Goal: Task Accomplishment & Management: Complete application form

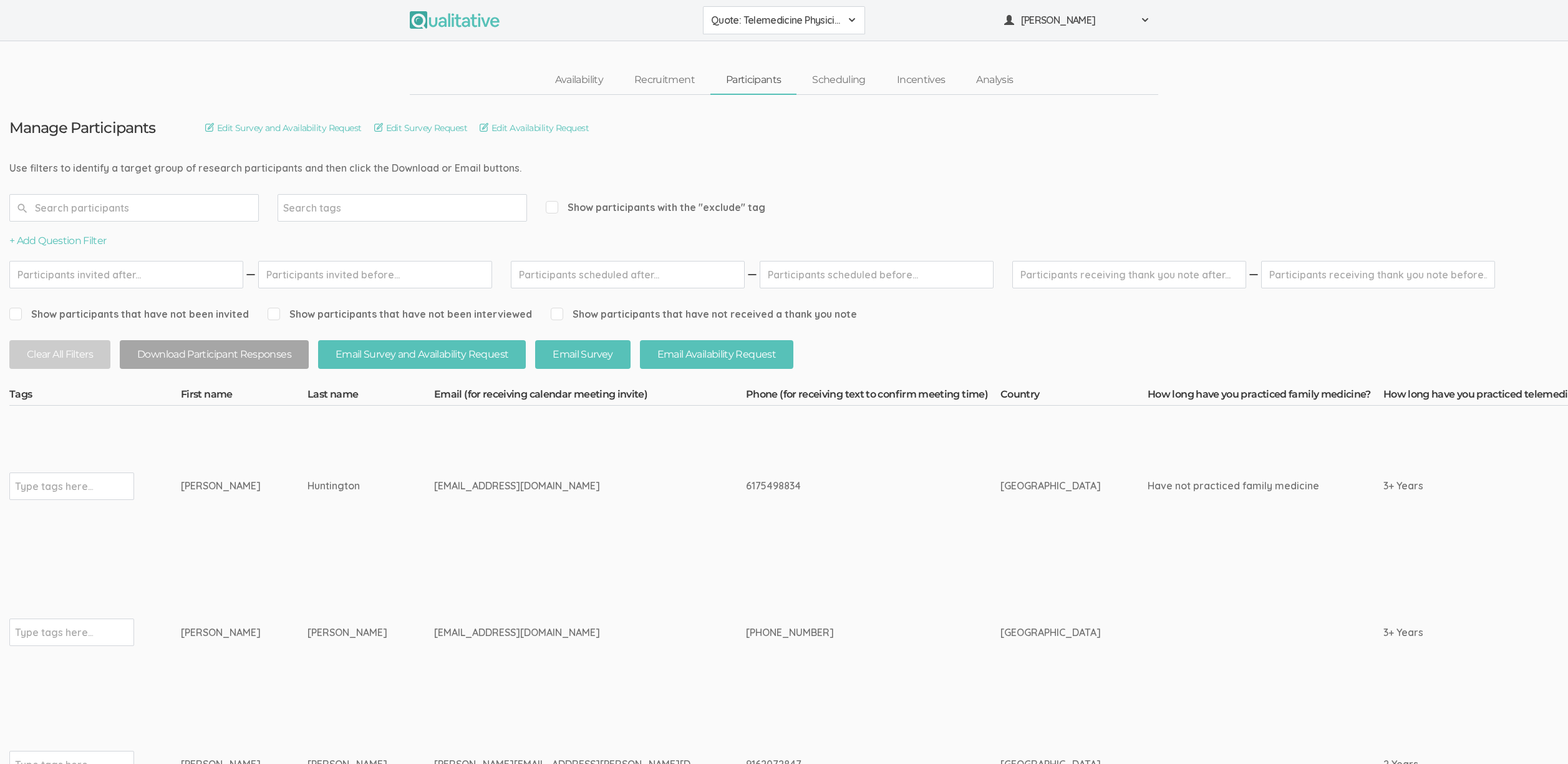
drag, startPoint x: 276, startPoint y: 484, endPoint x: 149, endPoint y: 486, distance: 127.0
copy tr "Type tags here... Ian Huntington"
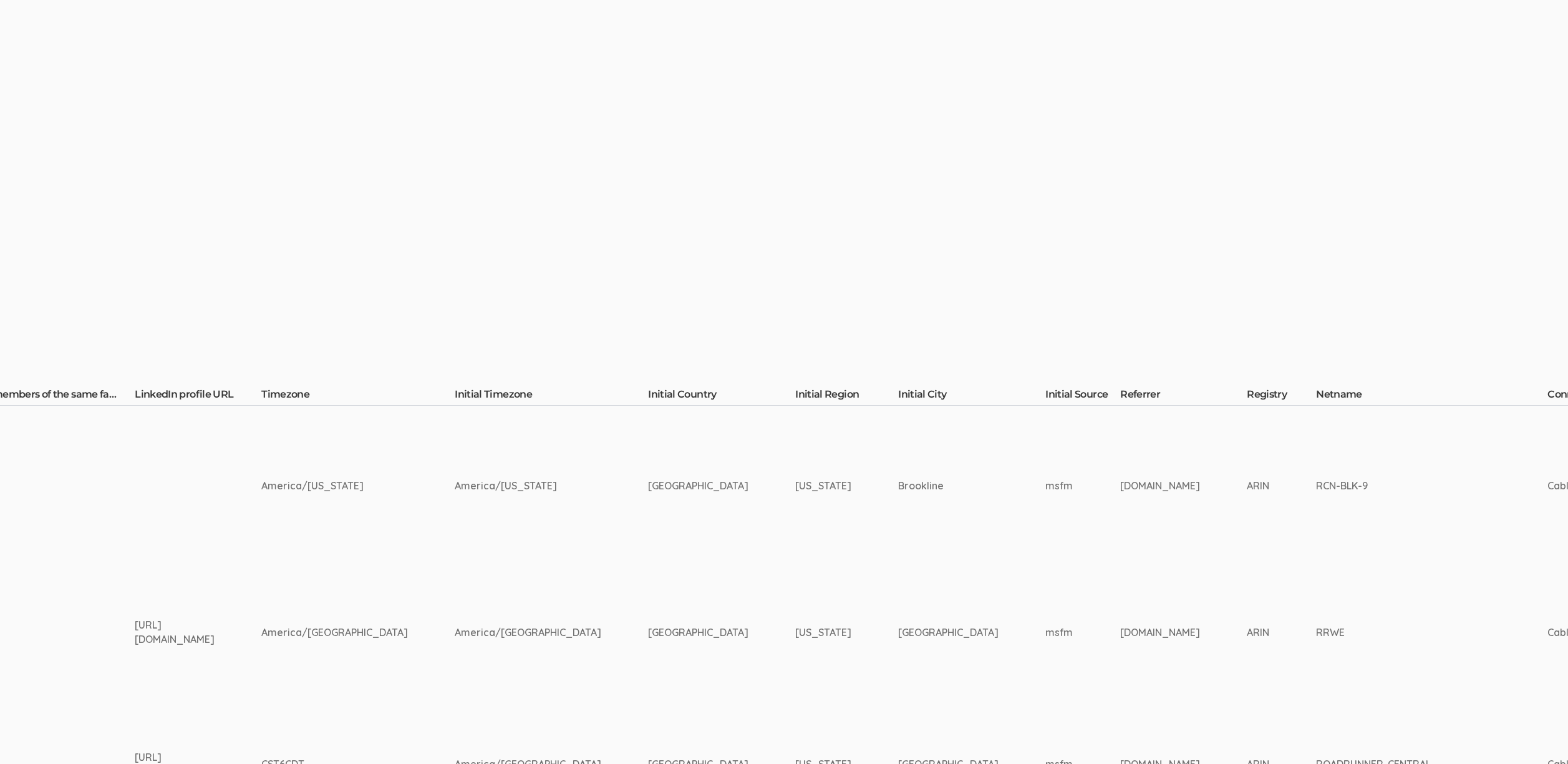
scroll to position [0, 4550]
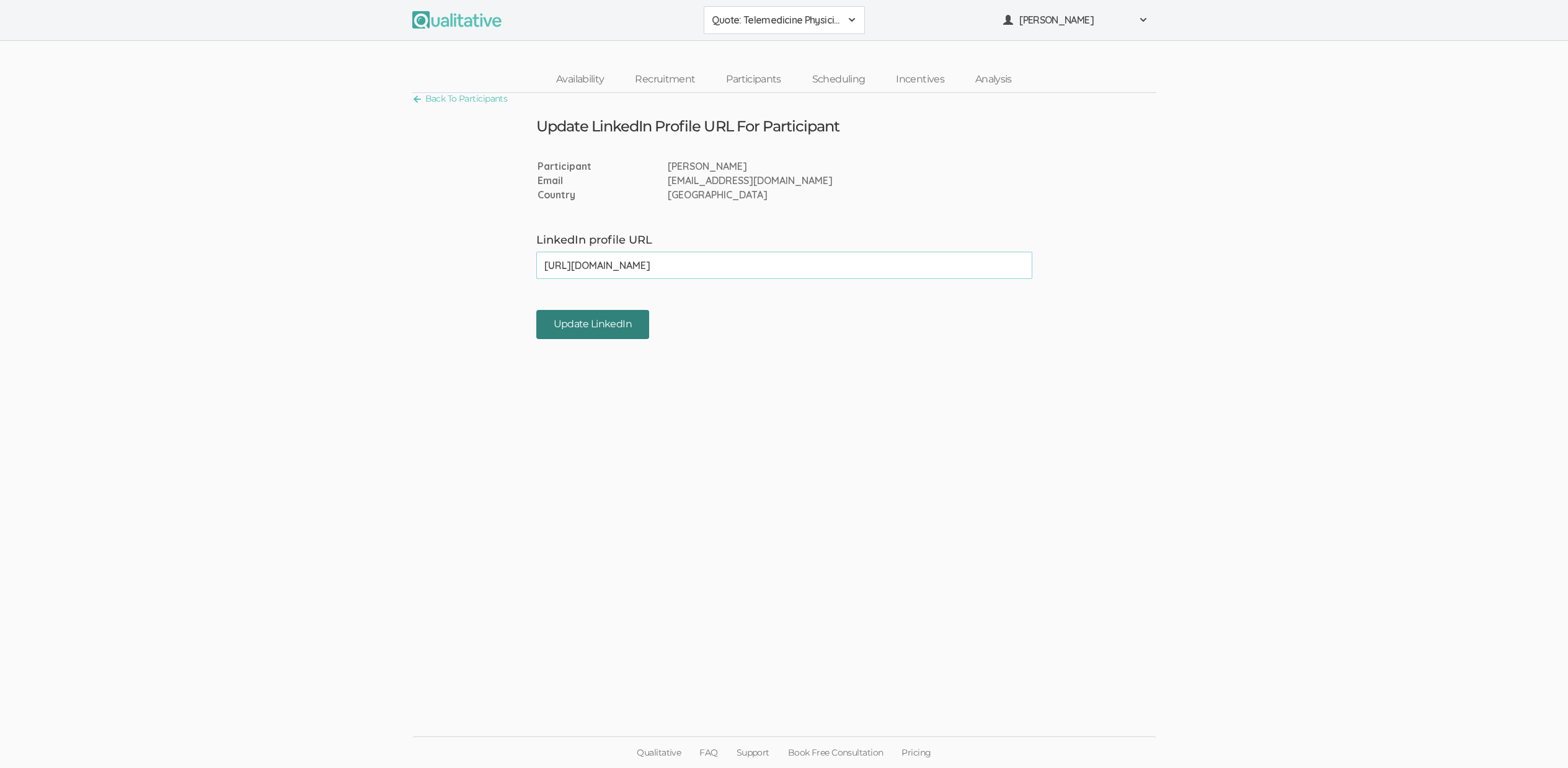
type input "https://www.linkedin.com/in/ian-huntington-95508992/"
click at [602, 330] on input "Update LinkedIn" at bounding box center [593, 325] width 113 height 29
click at [514, 458] on ui-view "Back To Participants Update LinkedIn Profile URL For Participant Participant Ia…" at bounding box center [784, 384] width 1568 height 582
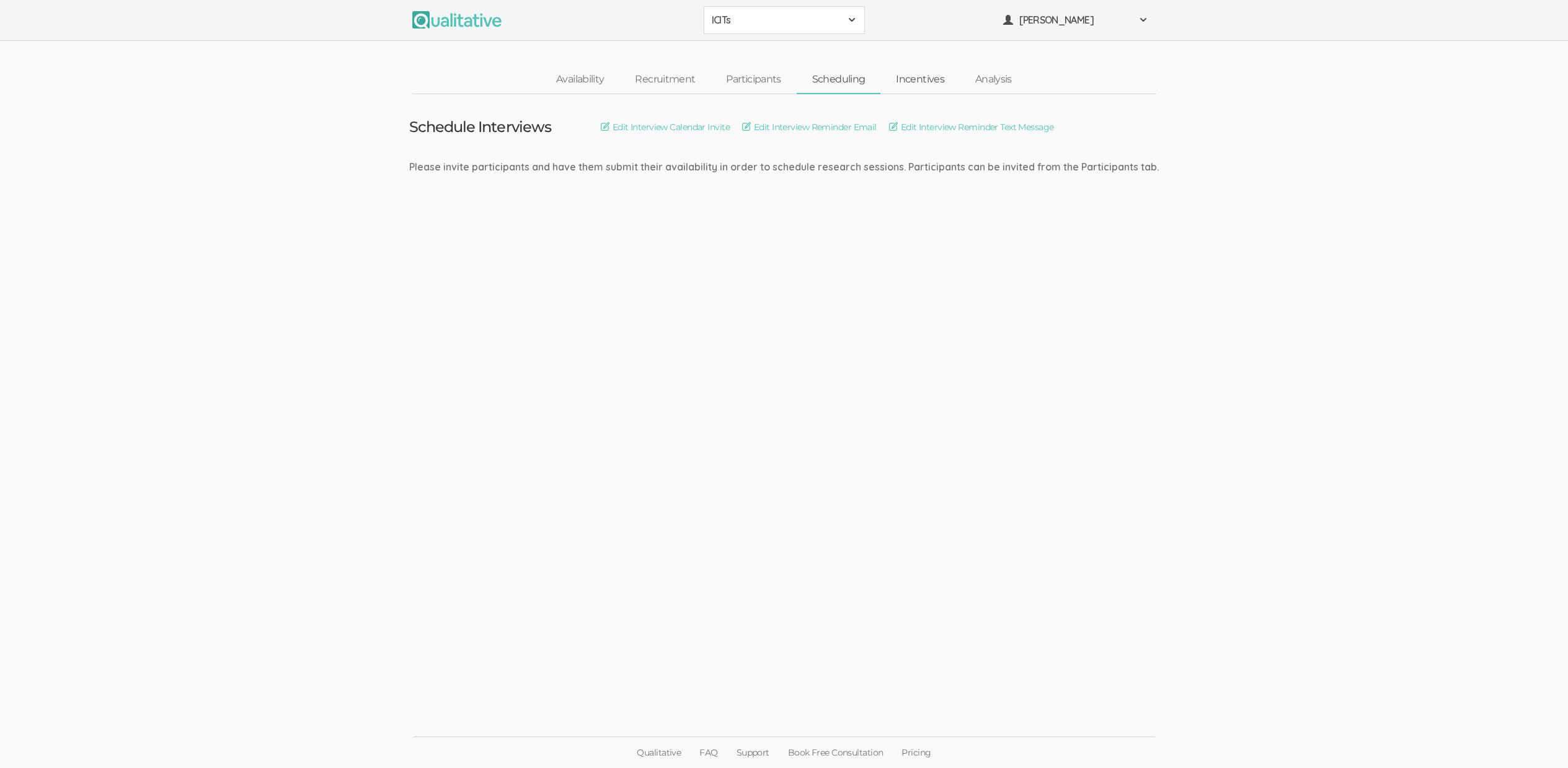
click at [907, 82] on link "Incentives" at bounding box center [919, 80] width 79 height 27
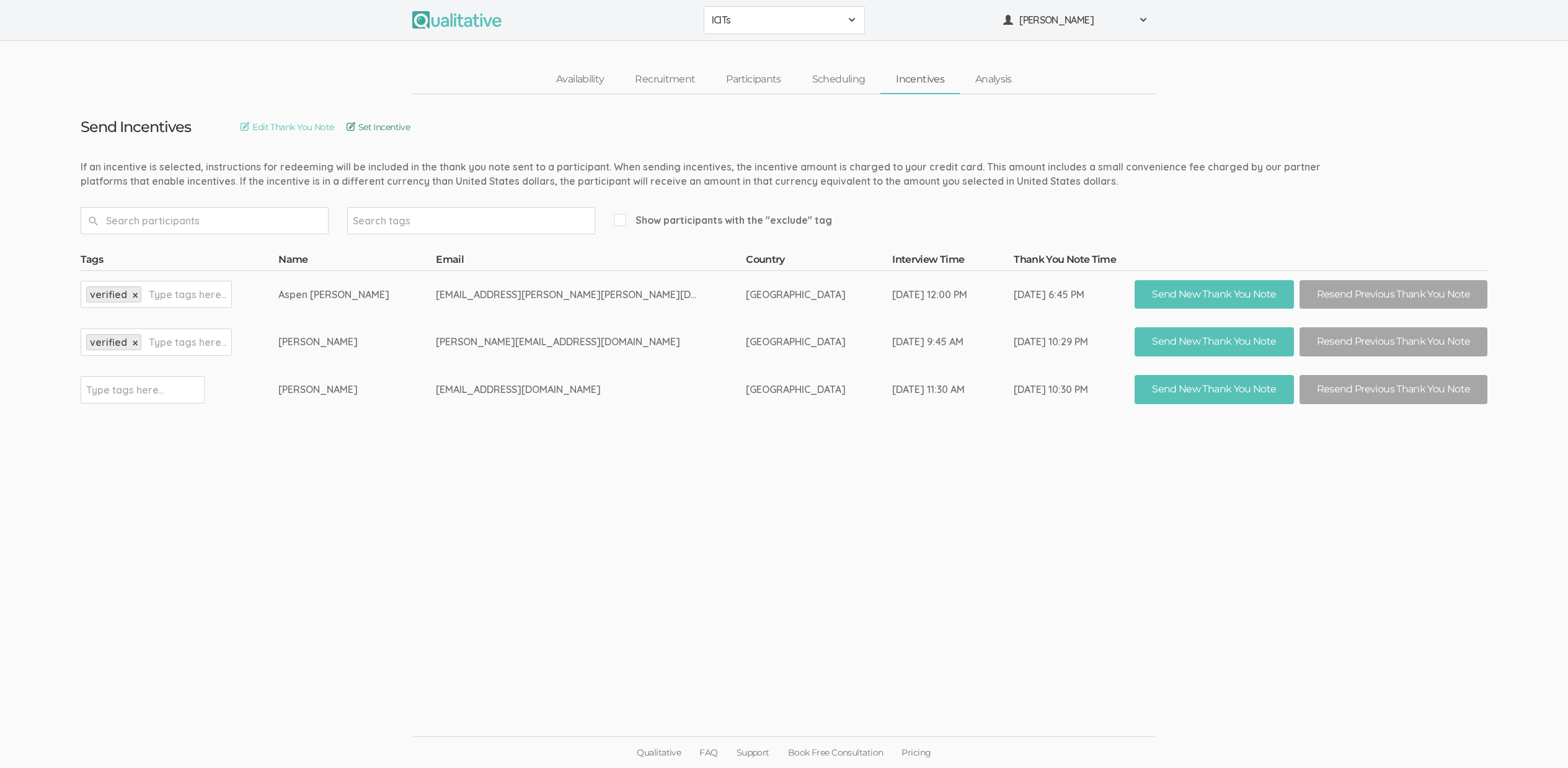
click at [410, 128] on link "Set Incentive" at bounding box center [379, 127] width 64 height 14
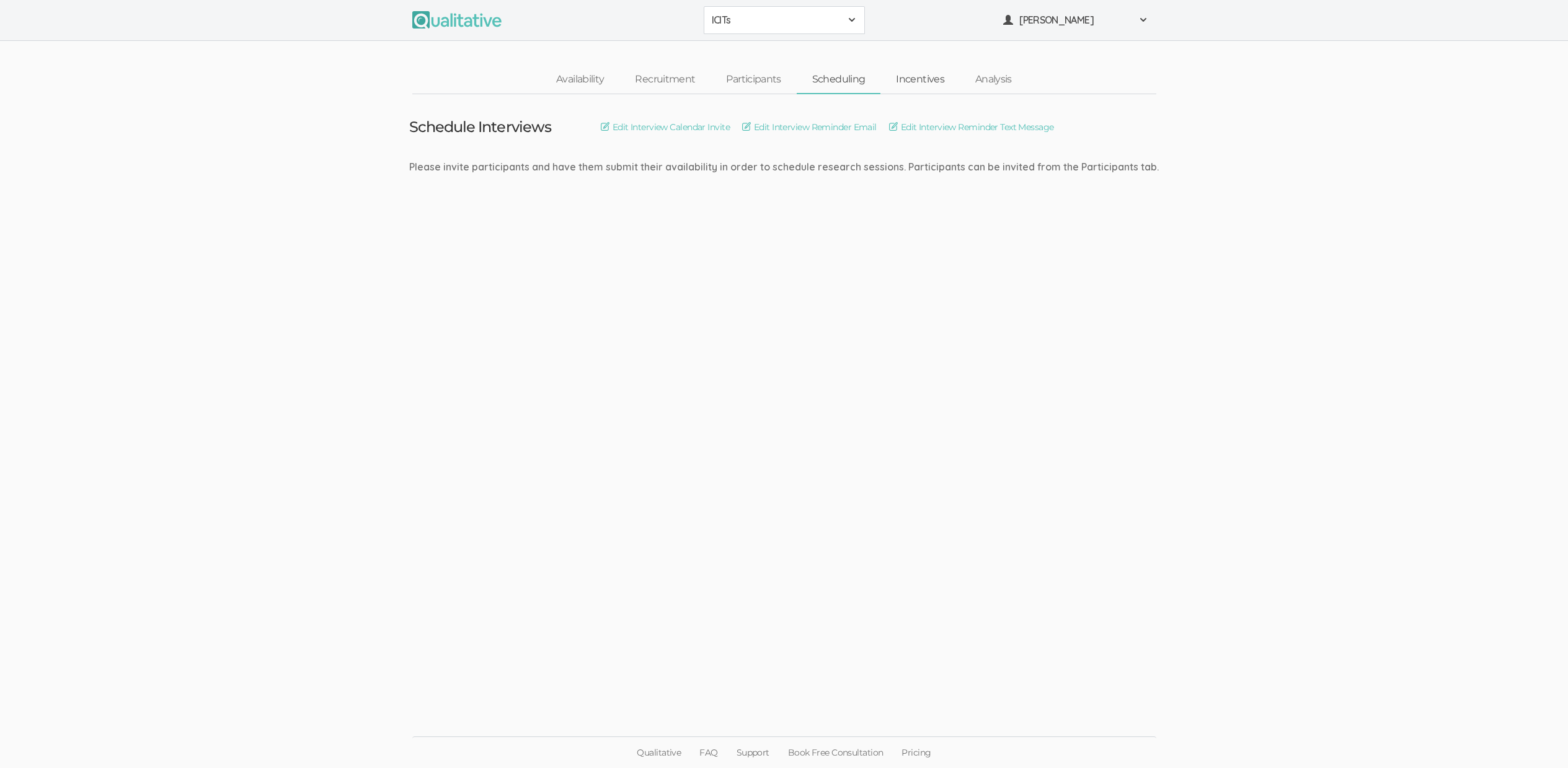
click at [905, 76] on link "Incentives" at bounding box center [919, 80] width 79 height 27
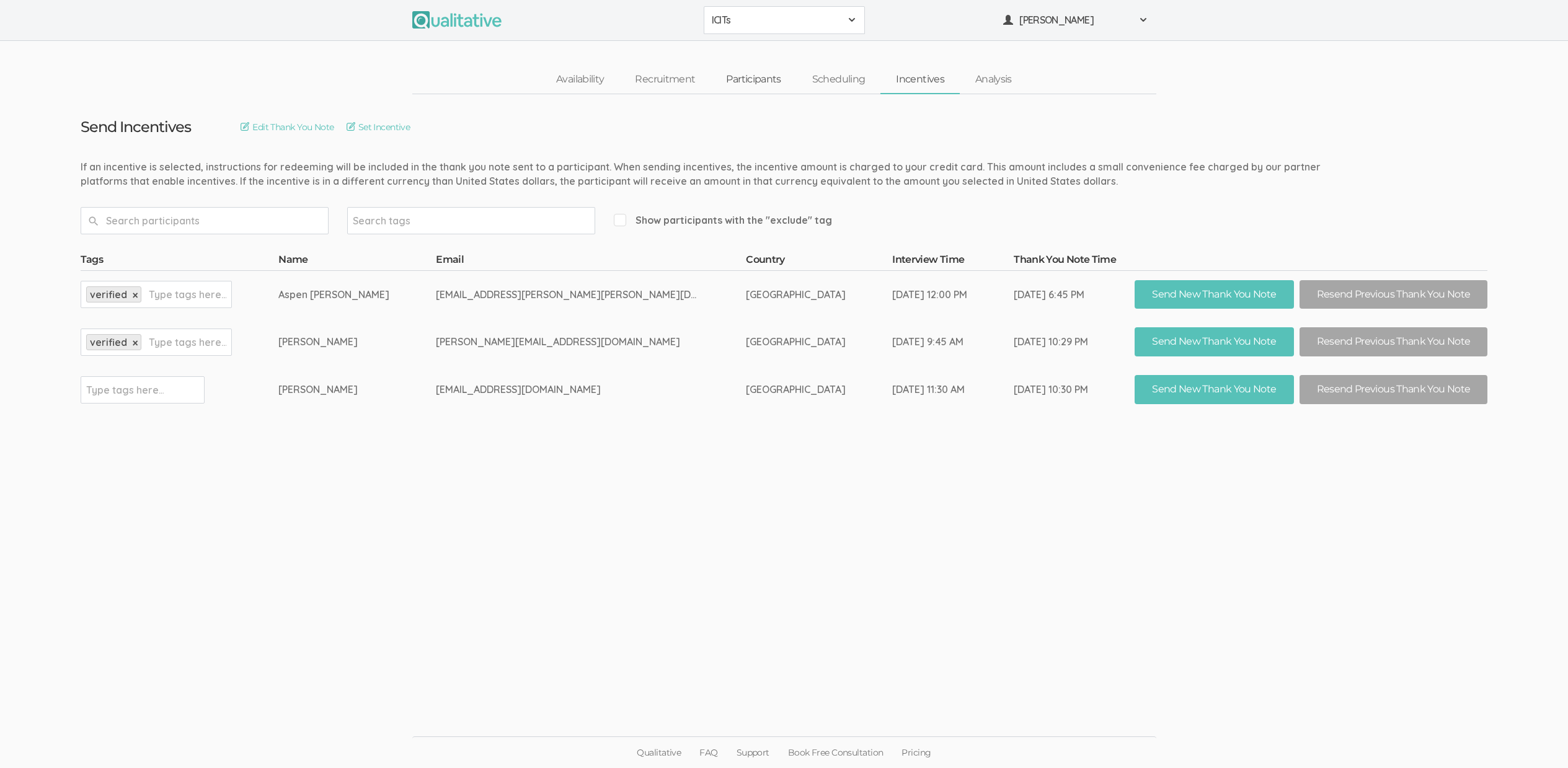
click at [734, 83] on link "Participants" at bounding box center [753, 80] width 86 height 27
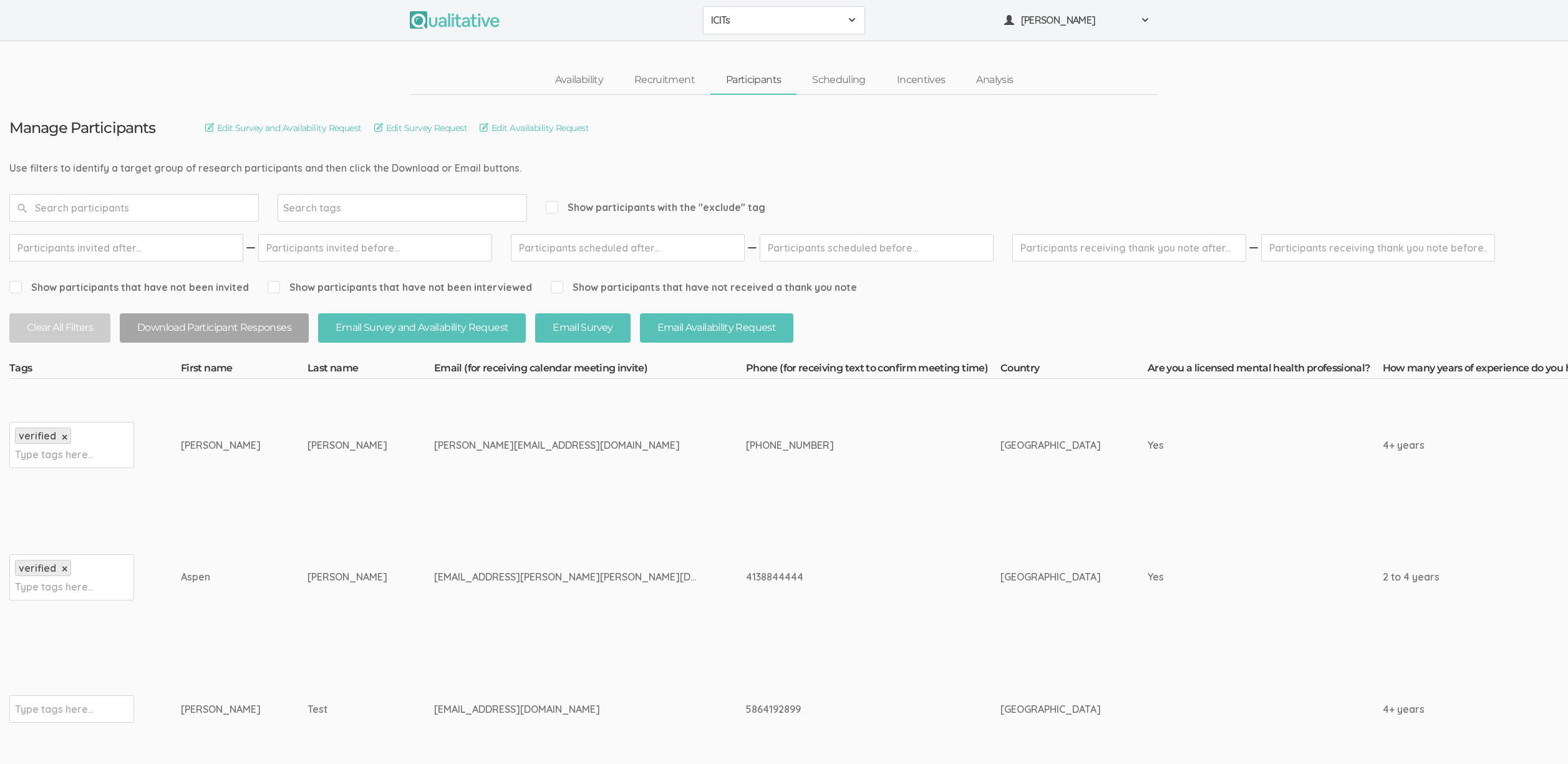
click at [325, 536] on td "Jordan-Platow" at bounding box center [371, 577] width 126 height 132
drag, startPoint x: 204, startPoint y: 444, endPoint x: 508, endPoint y: 444, distance: 304.0
click at [508, 444] on div "gretchen@lightofhopewc.org" at bounding box center [567, 445] width 265 height 14
drag, startPoint x: 502, startPoint y: 444, endPoint x: 199, endPoint y: 443, distance: 303.0
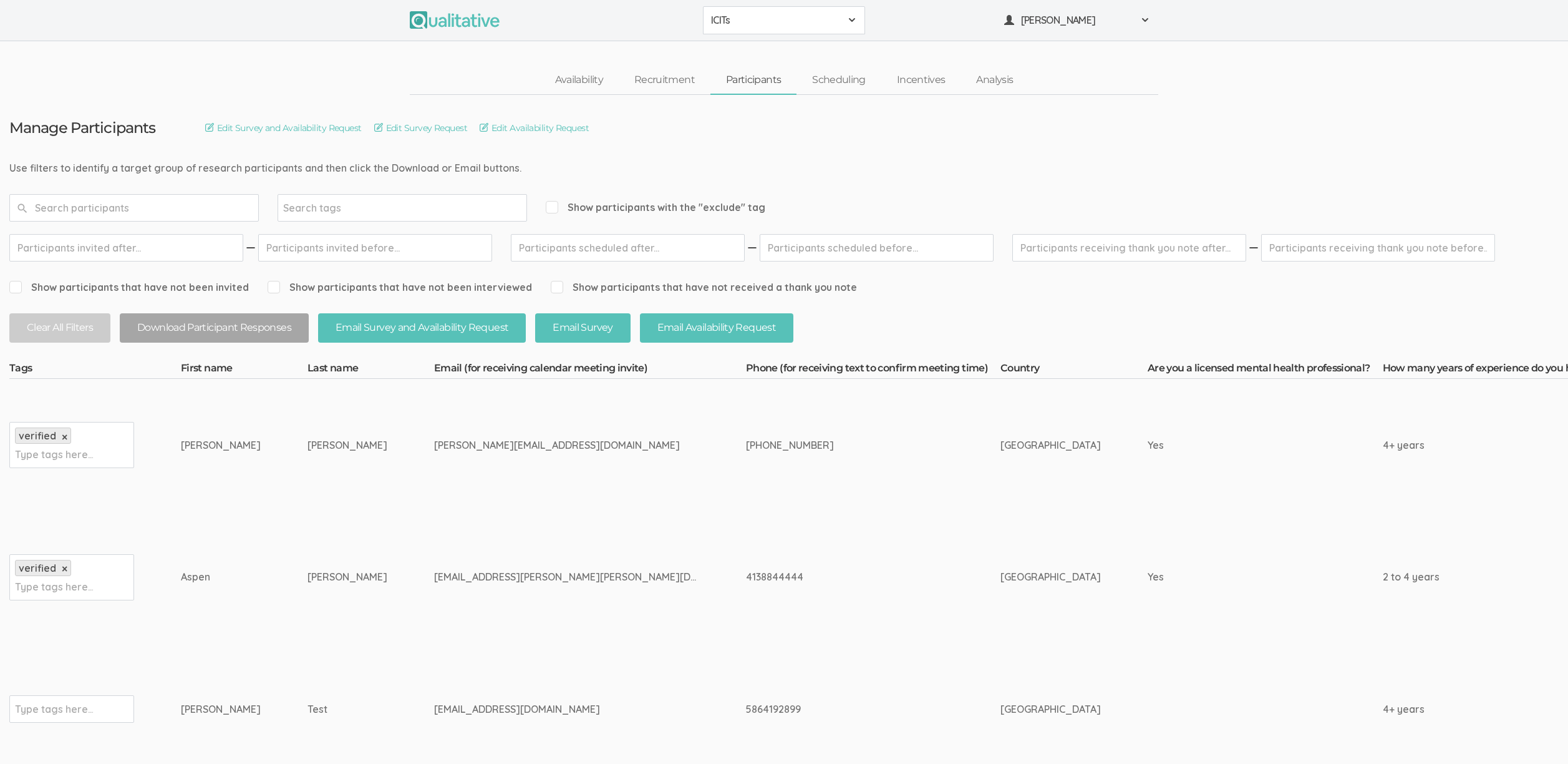
click at [199, 443] on div "Gretchen" at bounding box center [221, 445] width 80 height 14
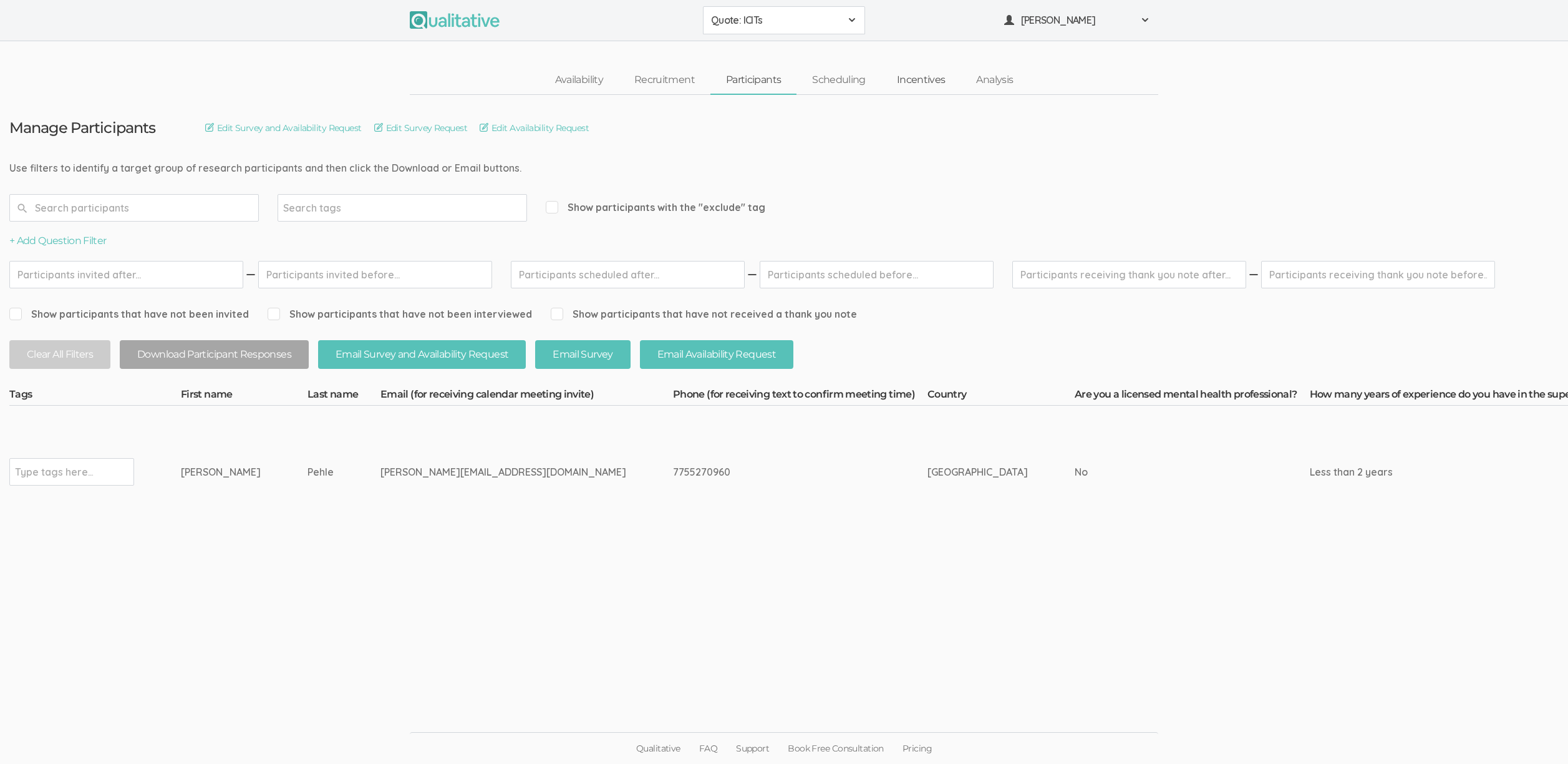
click at [915, 80] on link "Incentives" at bounding box center [921, 80] width 80 height 27
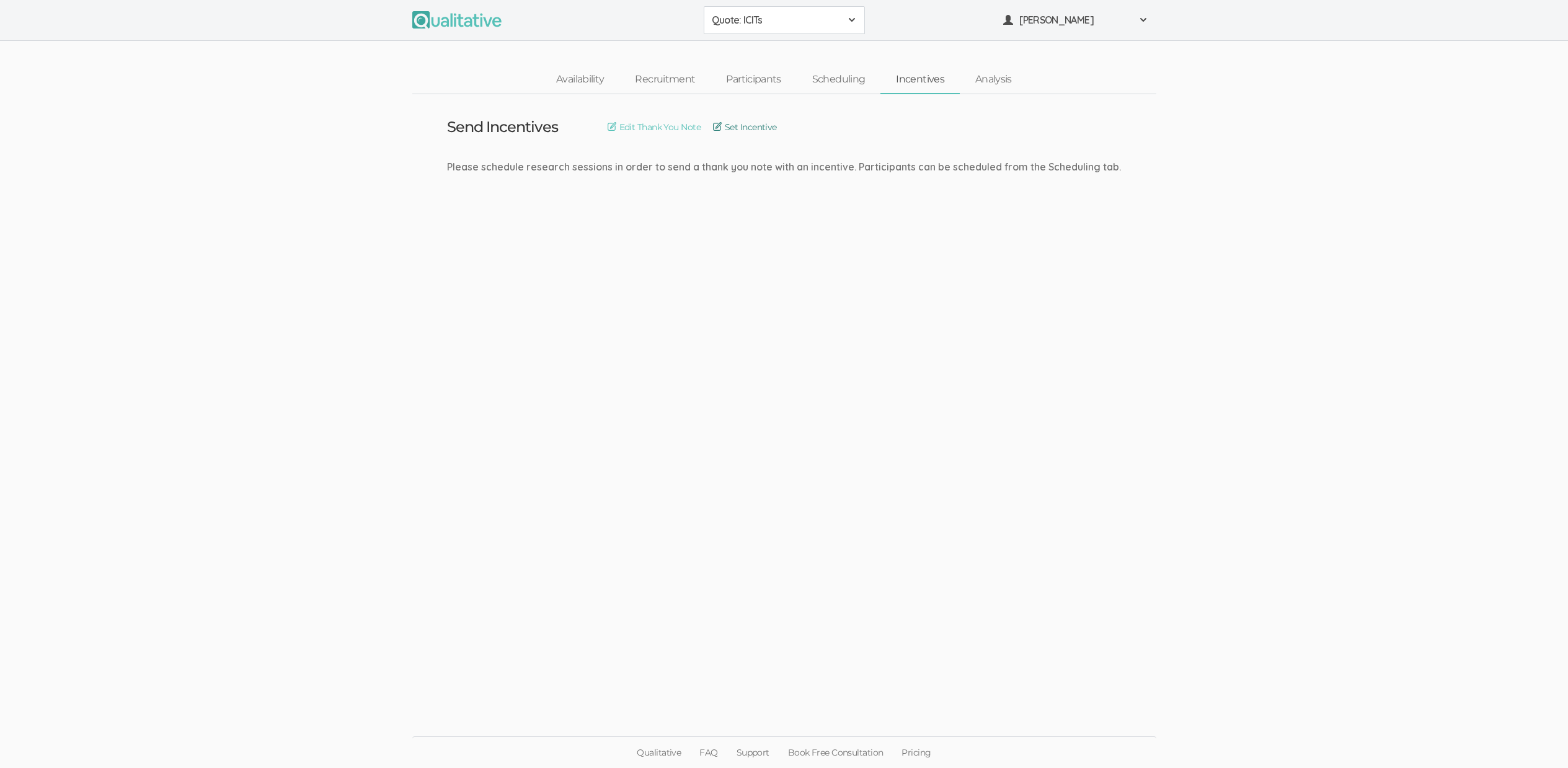
click at [745, 127] on link "Set Incentive" at bounding box center [744, 127] width 64 height 14
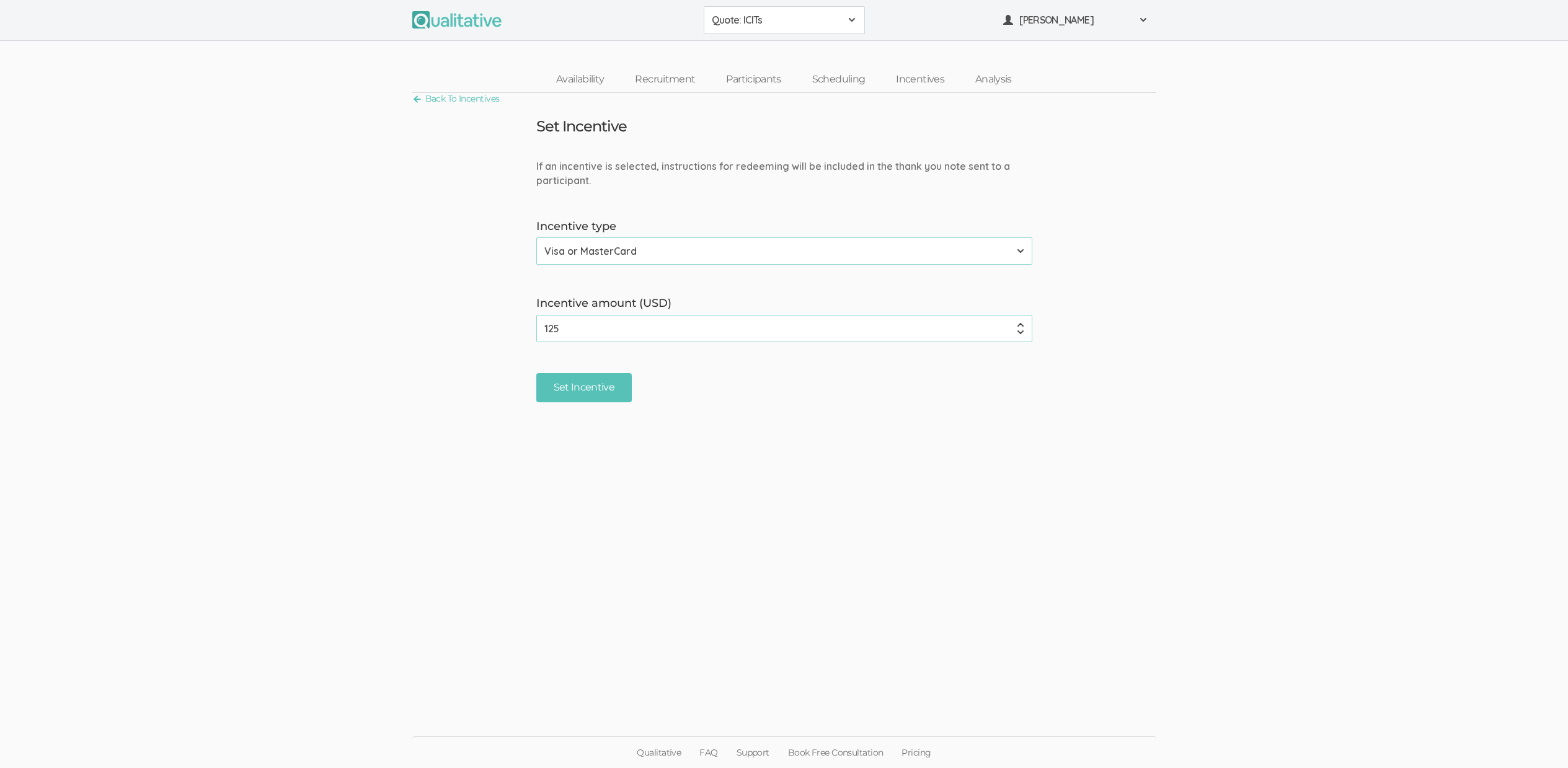
click at [560, 326] on input "125" at bounding box center [784, 329] width 496 height 27
type input "200"
click at [536, 374] on input "Set Incentive" at bounding box center [585, 388] width 96 height 29
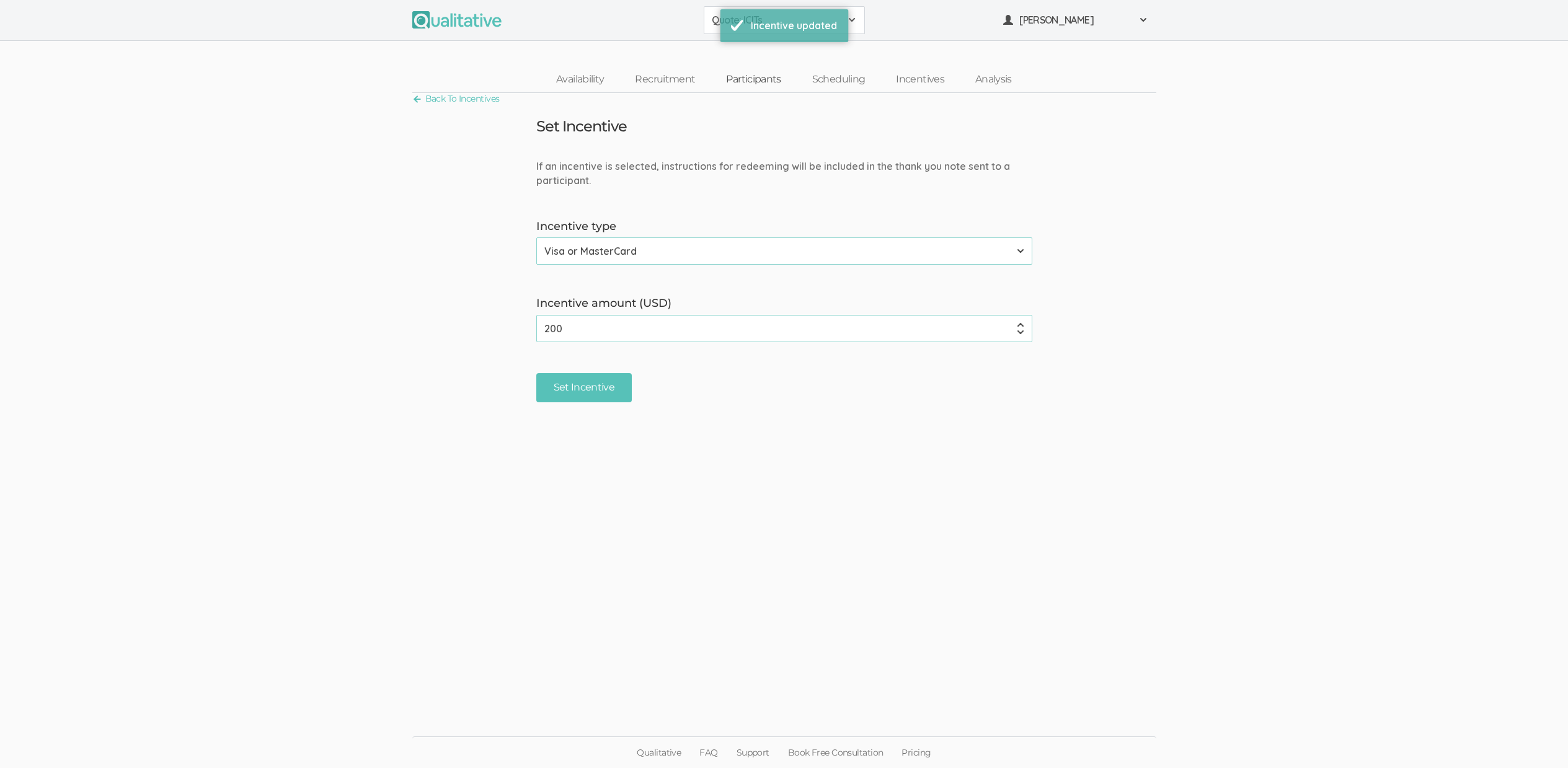
click at [760, 84] on link "Participants" at bounding box center [753, 80] width 86 height 27
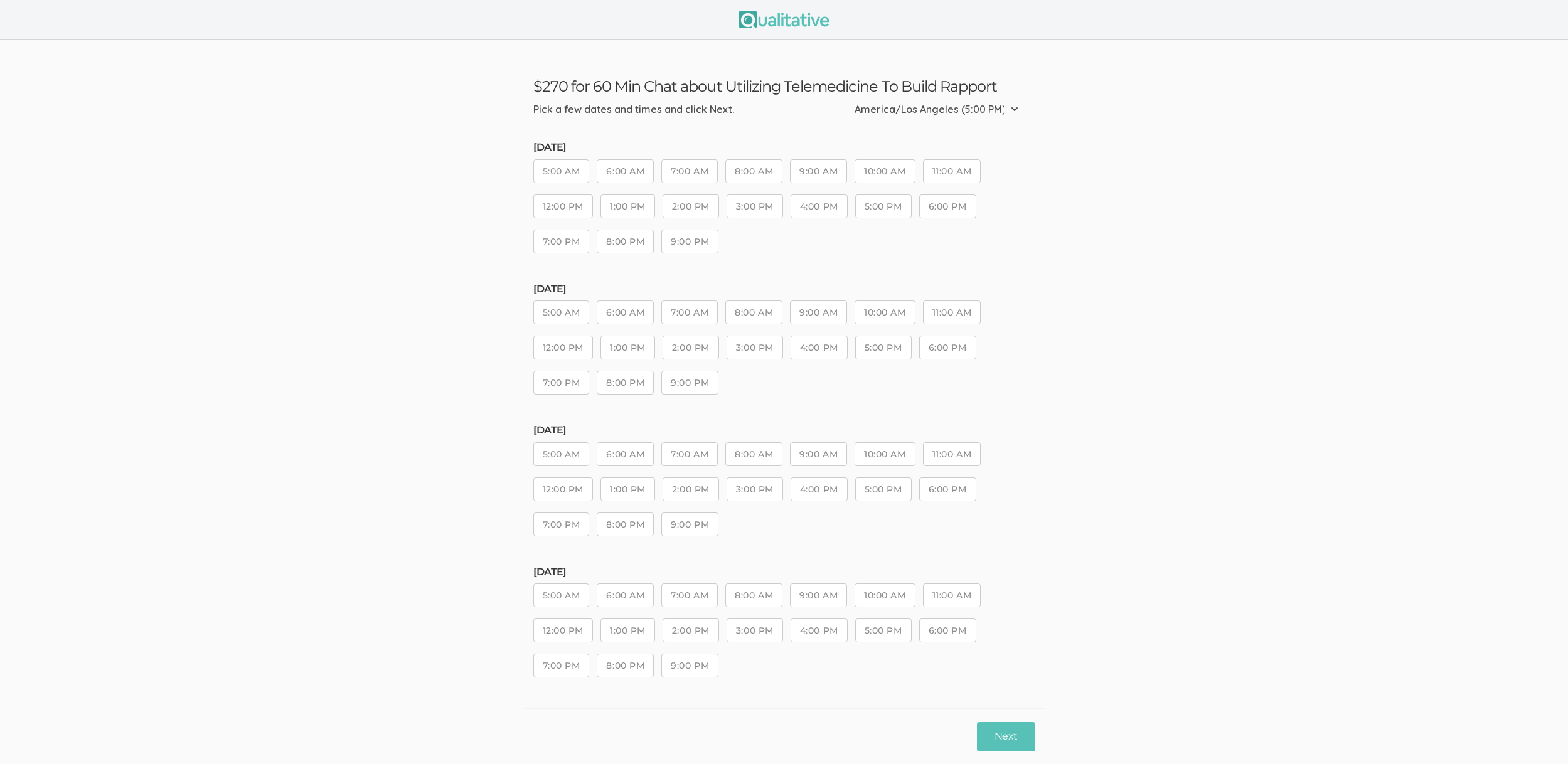
click at [746, 455] on button "8:00 AM" at bounding box center [754, 454] width 57 height 24
click at [1005, 724] on button "Next" at bounding box center [1006, 736] width 58 height 30
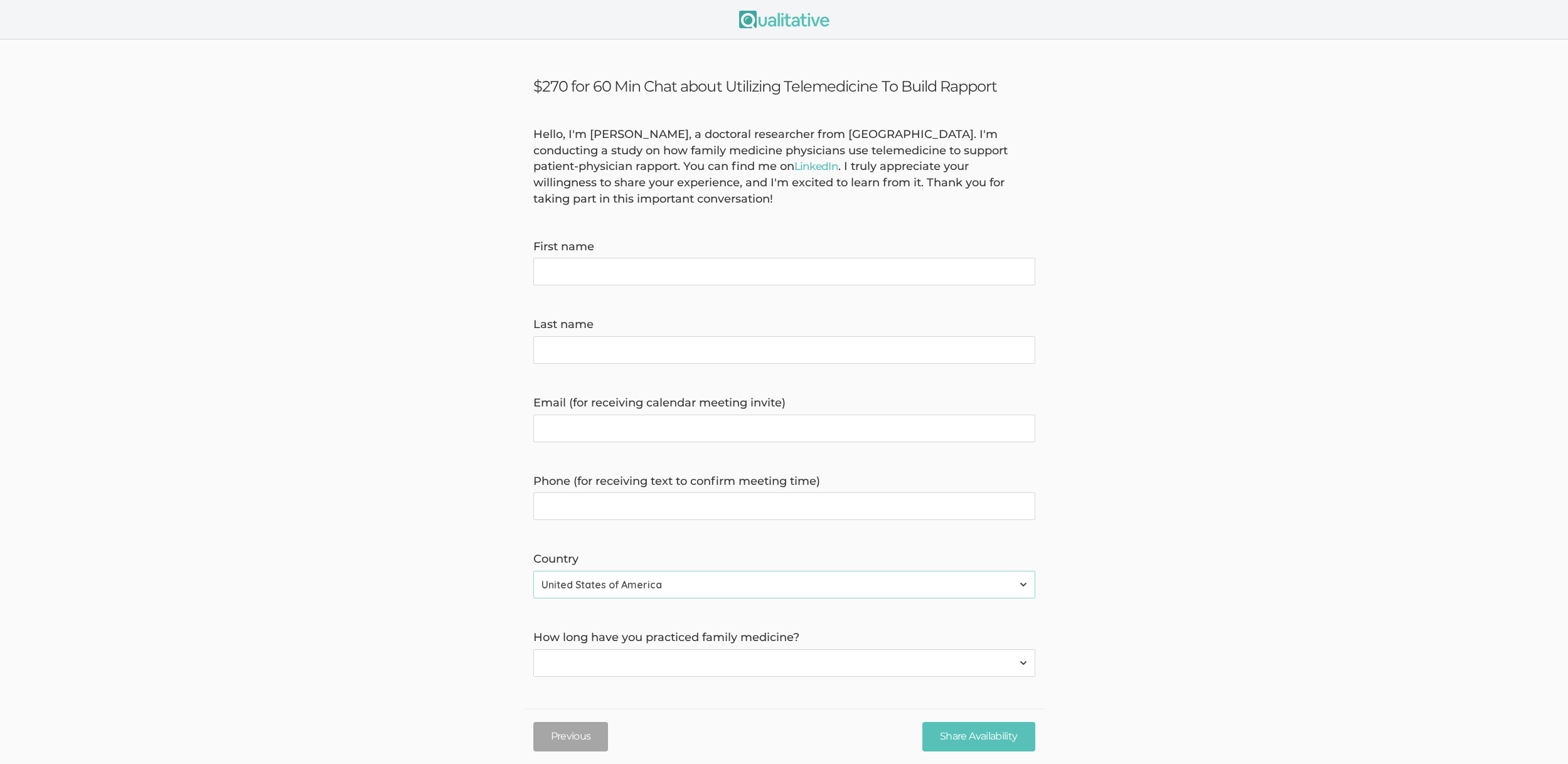
scroll to position [149, 0]
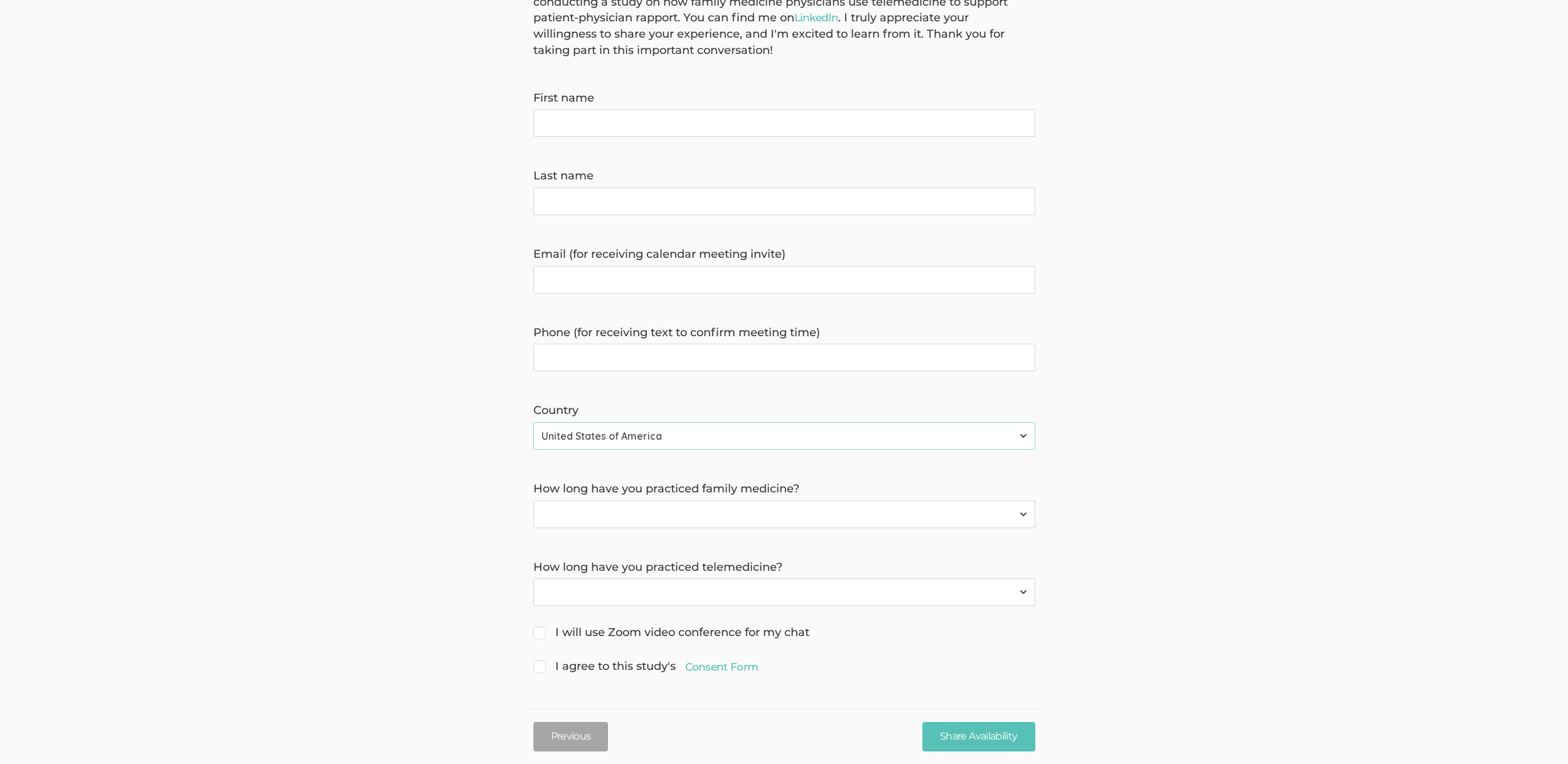
click at [329, 454] on form "Hello, I'm Serah Mukoko, a doctoral researcher from Grand Canyon University. I'…" at bounding box center [784, 327] width 1568 height 699
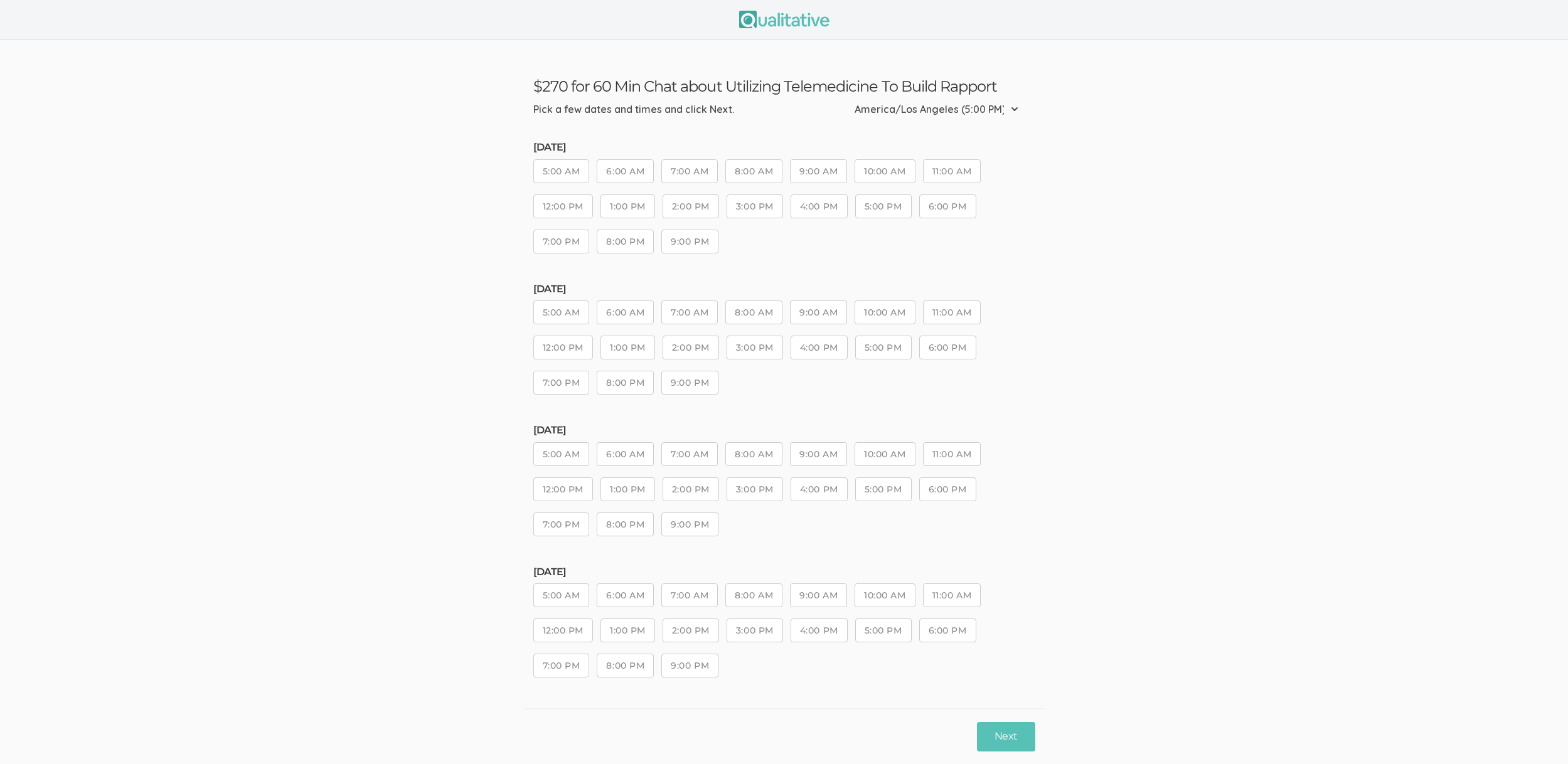
click at [742, 479] on button "3:00 PM" at bounding box center [755, 489] width 56 height 24
click at [1008, 728] on button "Next" at bounding box center [1006, 736] width 58 height 30
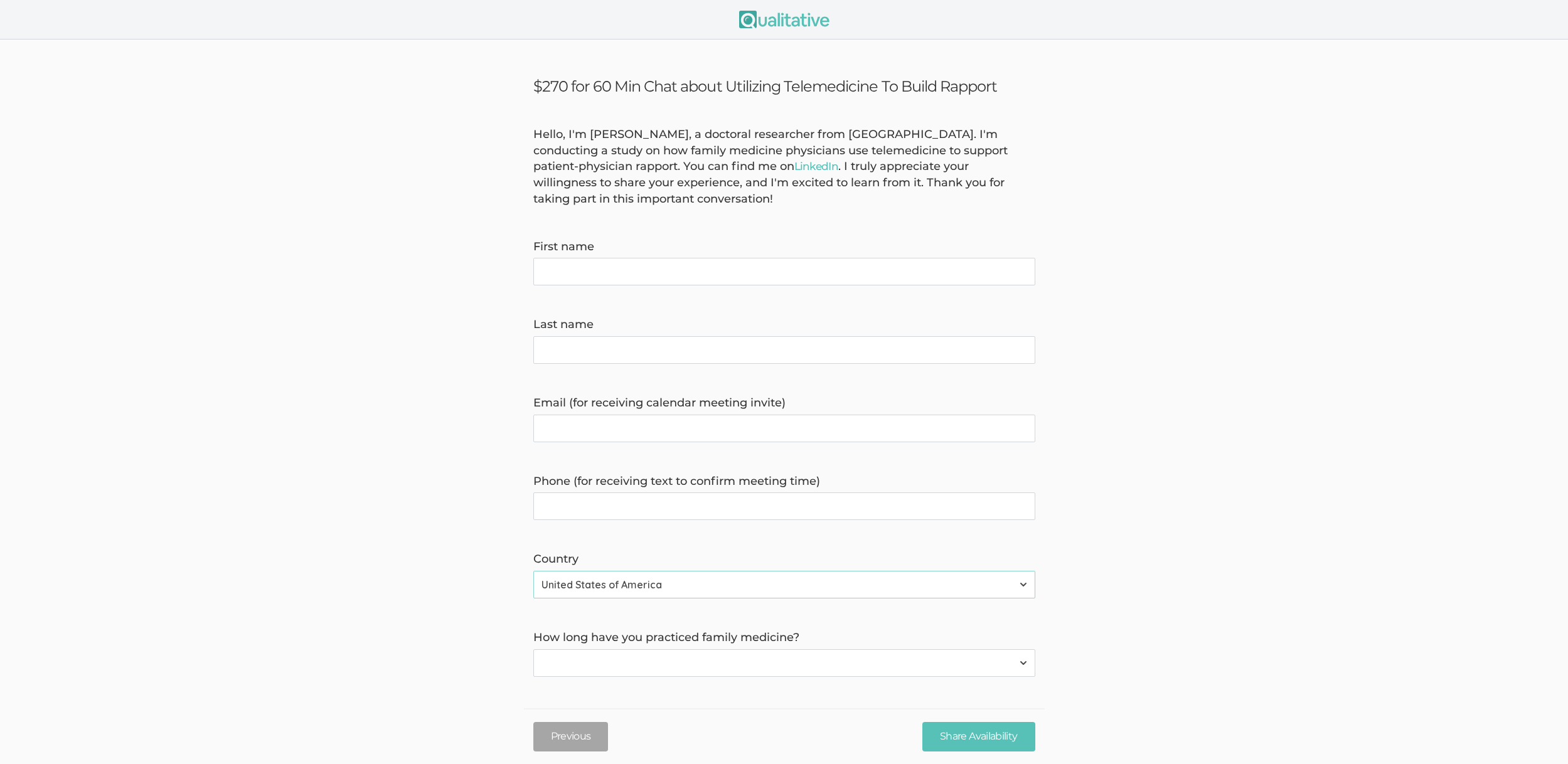
scroll to position [149, 0]
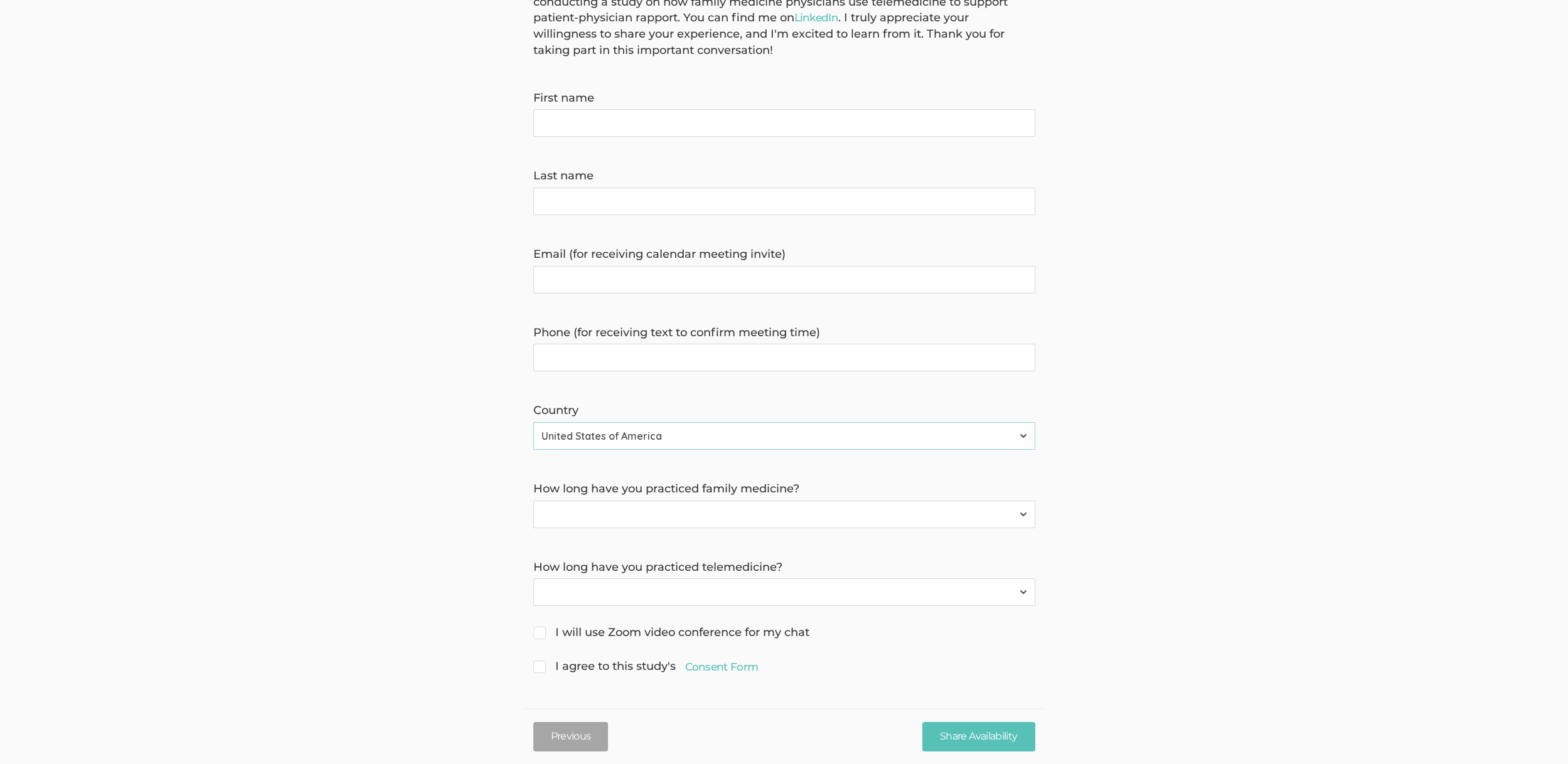
click at [645, 507] on select "Have not practiced family medicine 1 Year 2 Years 3+ Years" at bounding box center [784, 514] width 502 height 28
click at [640, 595] on select "Have not practiced telemedicine 1 Year 2 Years 3+ Years" at bounding box center [784, 591] width 502 height 28
click at [719, 666] on link "Consent Form" at bounding box center [722, 666] width 73 height 15
click at [281, 479] on form "Hello, I'm [PERSON_NAME], a doctoral researcher from [GEOGRAPHIC_DATA]. I'm con…" at bounding box center [784, 327] width 1568 height 699
